Goal: Find specific page/section: Find specific page/section

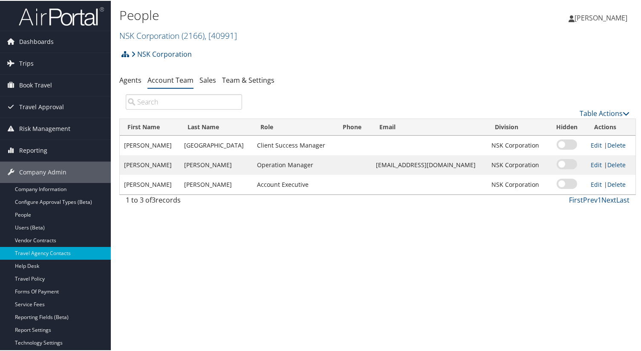
drag, startPoint x: 180, startPoint y: 35, endPoint x: 272, endPoint y: 33, distance: 91.6
click at [272, 33] on h2 "NSK Corporation ( 2166 ) , [ 40991 ]" at bounding box center [291, 34] width 344 height 14
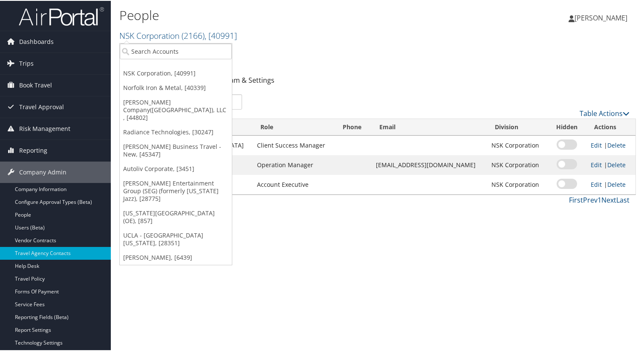
click at [309, 40] on h2 "NSK Corporation ( 2166 ) , [ 40991 ]" at bounding box center [291, 34] width 344 height 14
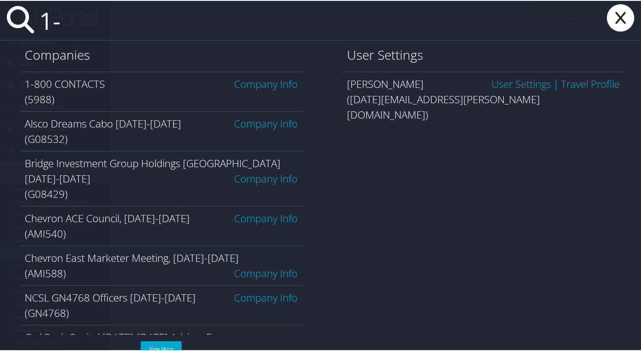
type input "1-"
click at [278, 79] on link "Company Info" at bounding box center [265, 83] width 63 height 14
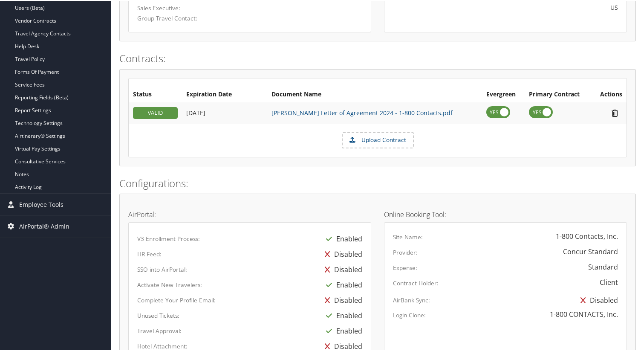
scroll to position [209, 0]
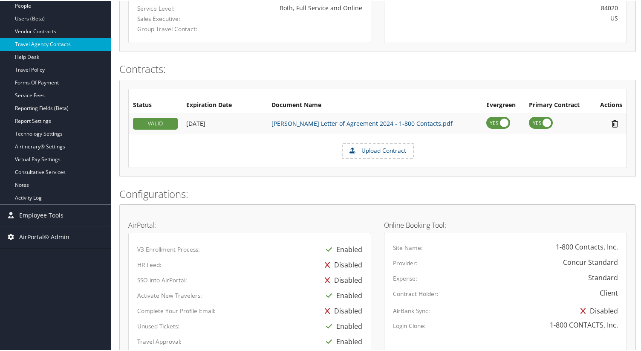
click at [63, 43] on link "Travel Agency Contacts" at bounding box center [55, 43] width 111 height 13
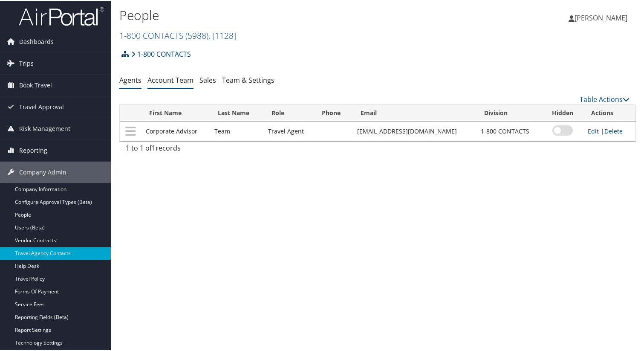
click at [161, 82] on link "Account Team" at bounding box center [170, 79] width 46 height 9
